Goal: Transaction & Acquisition: Obtain resource

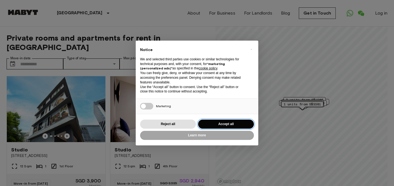
click at [225, 125] on button "Accept all" at bounding box center [226, 123] width 56 height 9
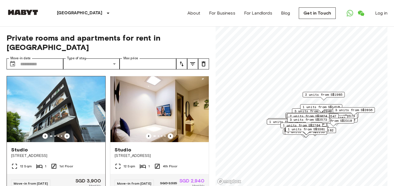
scroll to position [18, 0]
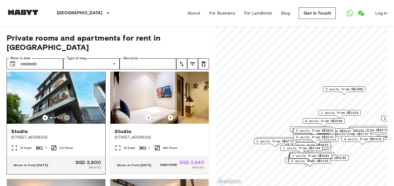
click at [65, 115] on icon "Previous image" at bounding box center [66, 117] width 5 height 5
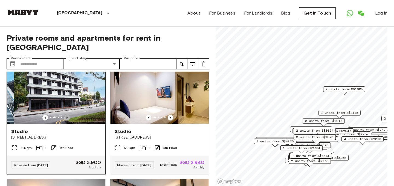
click at [65, 115] on icon "Previous image" at bounding box center [66, 117] width 5 height 5
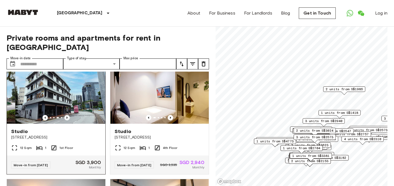
click at [65, 115] on icon "Previous image" at bounding box center [66, 117] width 5 height 5
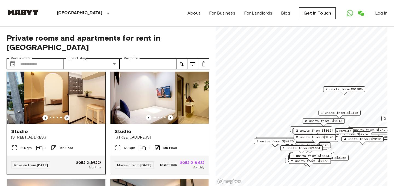
click at [65, 115] on icon "Previous image" at bounding box center [66, 117] width 5 height 5
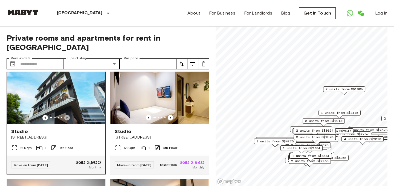
click at [65, 115] on icon "Previous image" at bounding box center [66, 117] width 5 height 5
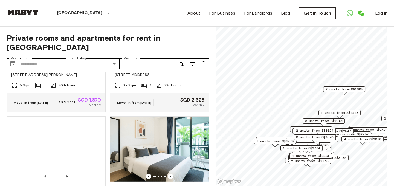
scroll to position [324, 0]
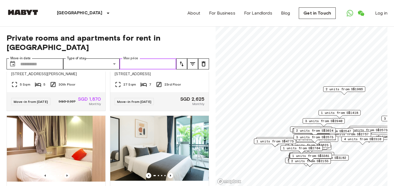
click at [162, 58] on input "Max price" at bounding box center [148, 63] width 57 height 11
type input "****"
